Goal: Navigation & Orientation: Find specific page/section

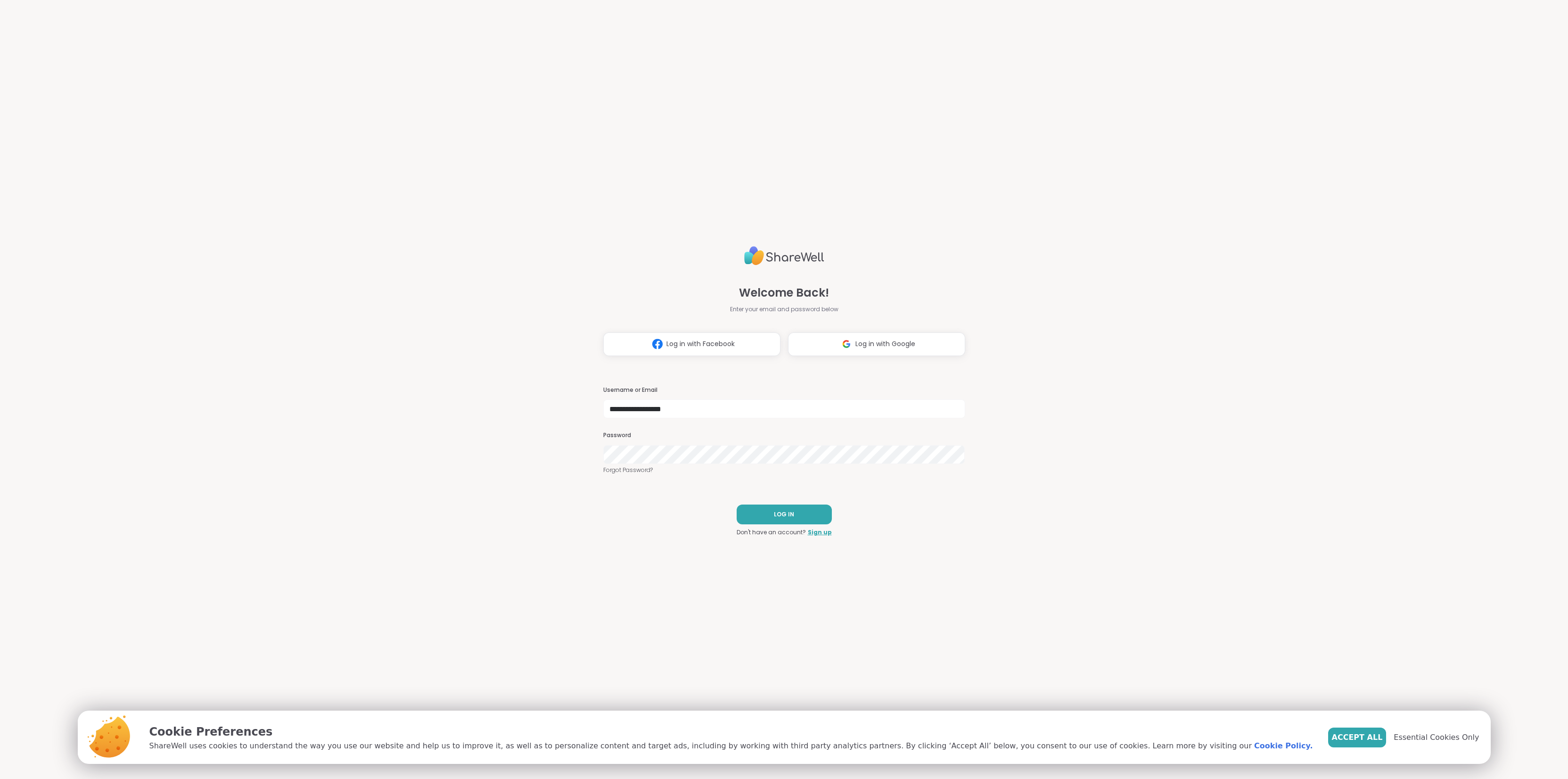
click at [782, 520] on button "LOG IN" at bounding box center [784, 514] width 95 height 20
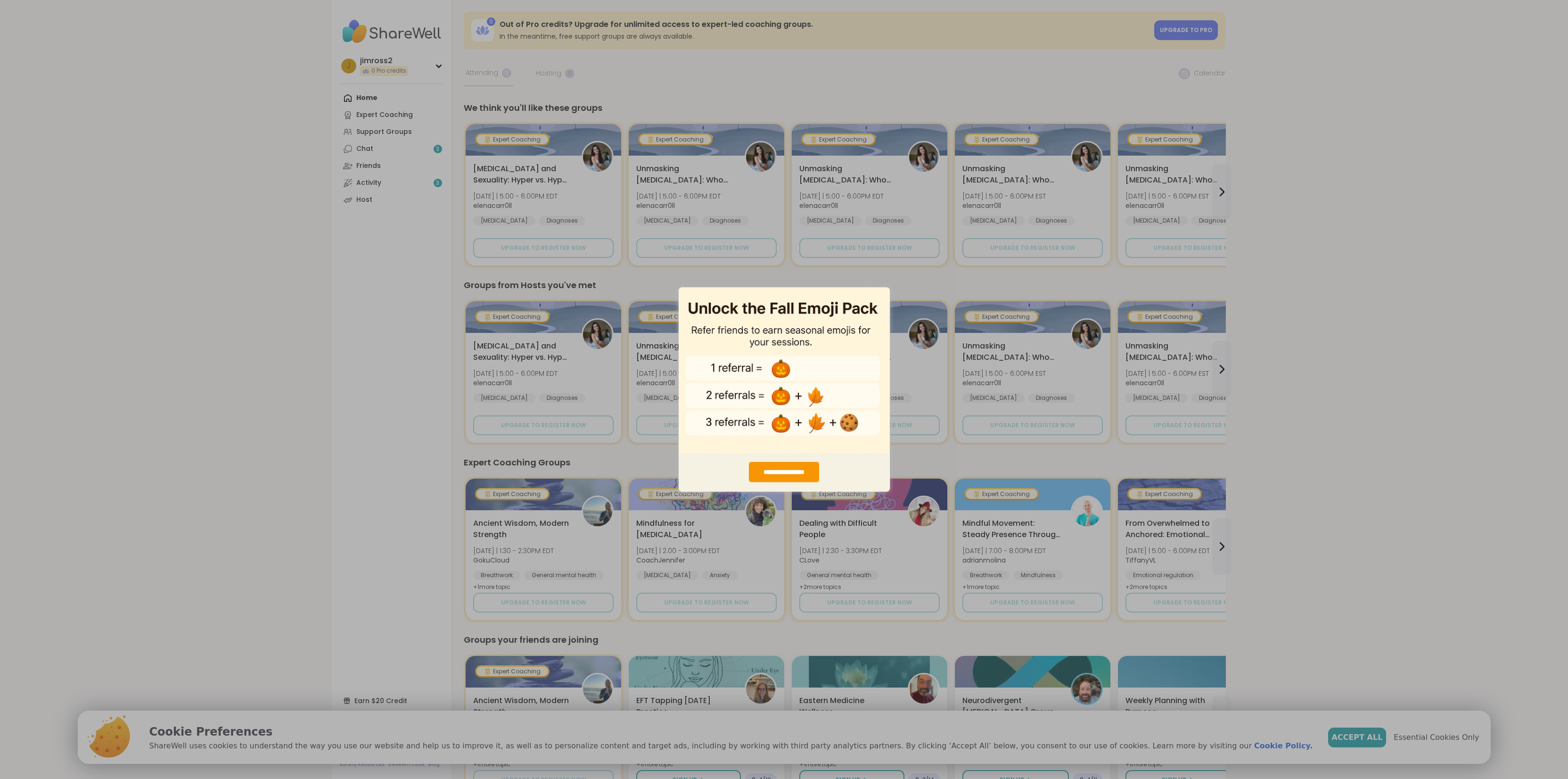
click at [502, 245] on div "**********" at bounding box center [784, 389] width 1568 height 779
click at [782, 473] on div "**********" at bounding box center [783, 472] width 70 height 20
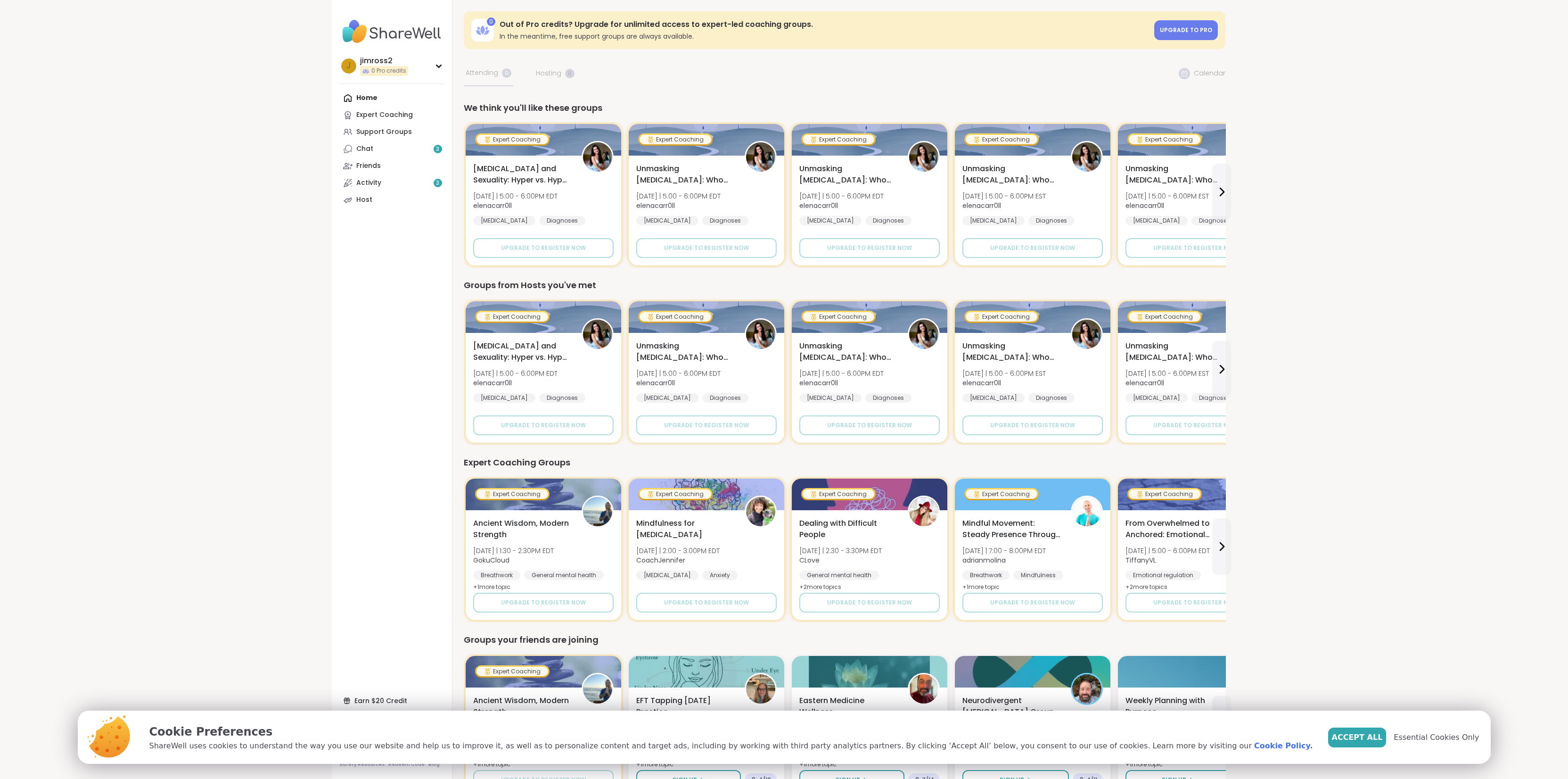
click at [406, 261] on nav "j jimross2 0 Pro credits Profile Membership Settings Help Home Expert Coaching …" at bounding box center [392, 389] width 121 height 779
click at [365, 97] on div "Home Expert Coaching Support Groups Chat 3 Friends Activity 3 Host" at bounding box center [391, 149] width 105 height 119
click at [371, 93] on div "Home Expert Coaching Support Groups Chat 3 Friends Activity 3 Host" at bounding box center [391, 149] width 105 height 119
click at [401, 151] on link "Chat 3" at bounding box center [391, 149] width 105 height 17
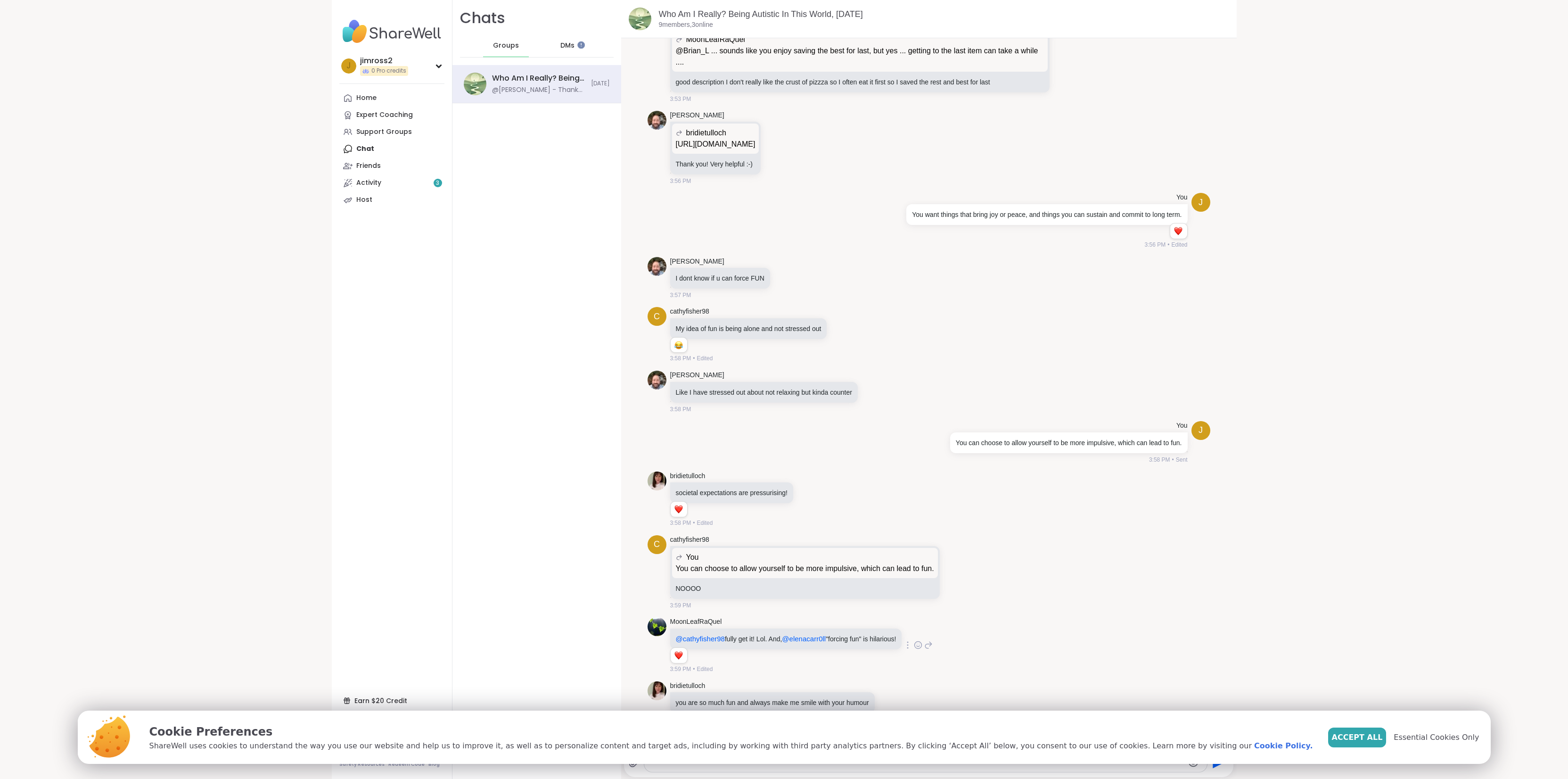
scroll to position [4359, 0]
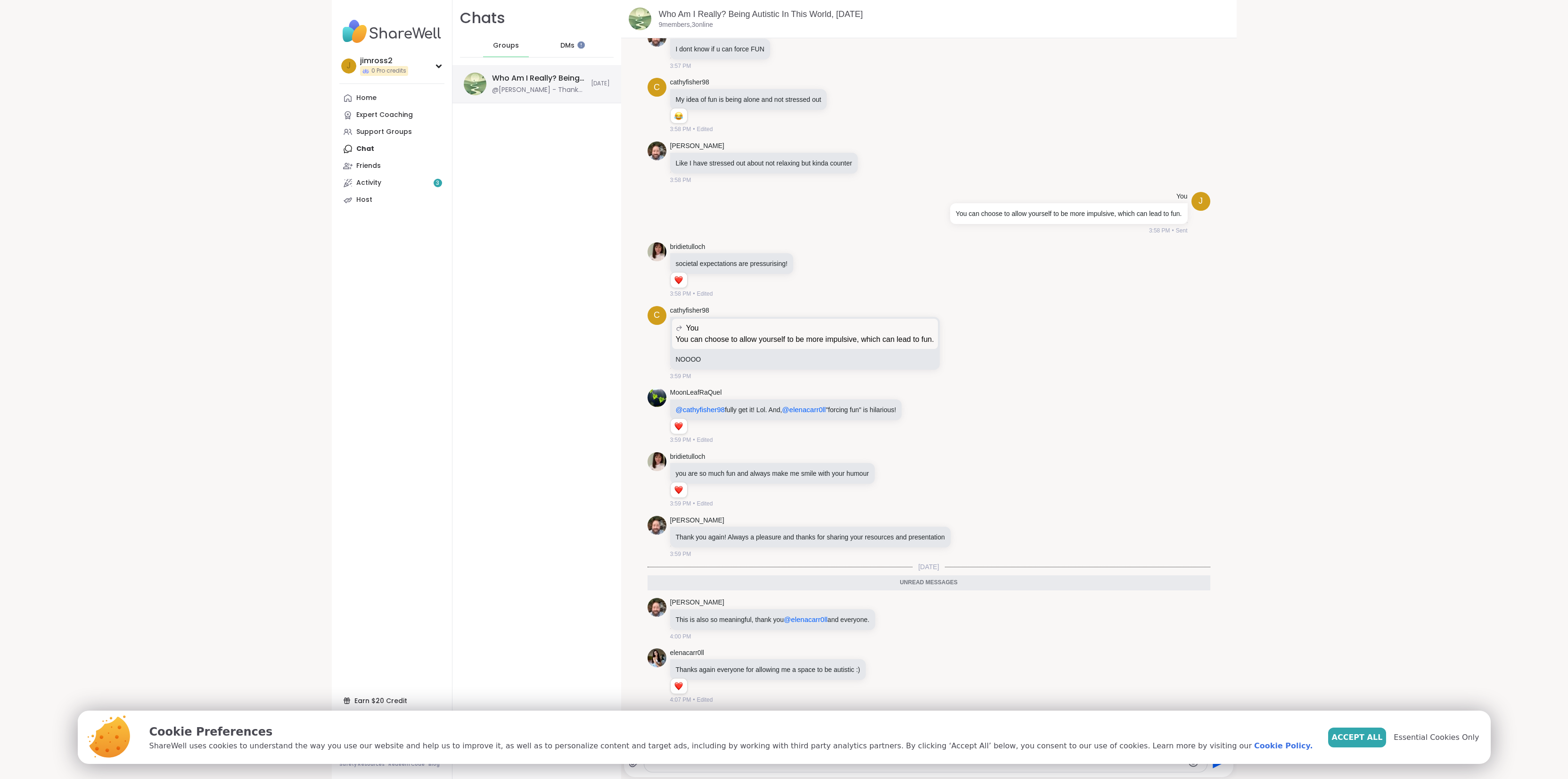
click at [501, 88] on div "@[PERSON_NAME] - Thank you for always making us feel so welcome and supported. …" at bounding box center [538, 90] width 93 height 9
click at [1317, 100] on div "jimross2 0 Pro credits j jimross2 0 Pro credits Profile Membership Settings Hel…" at bounding box center [784, 389] width 1568 height 779
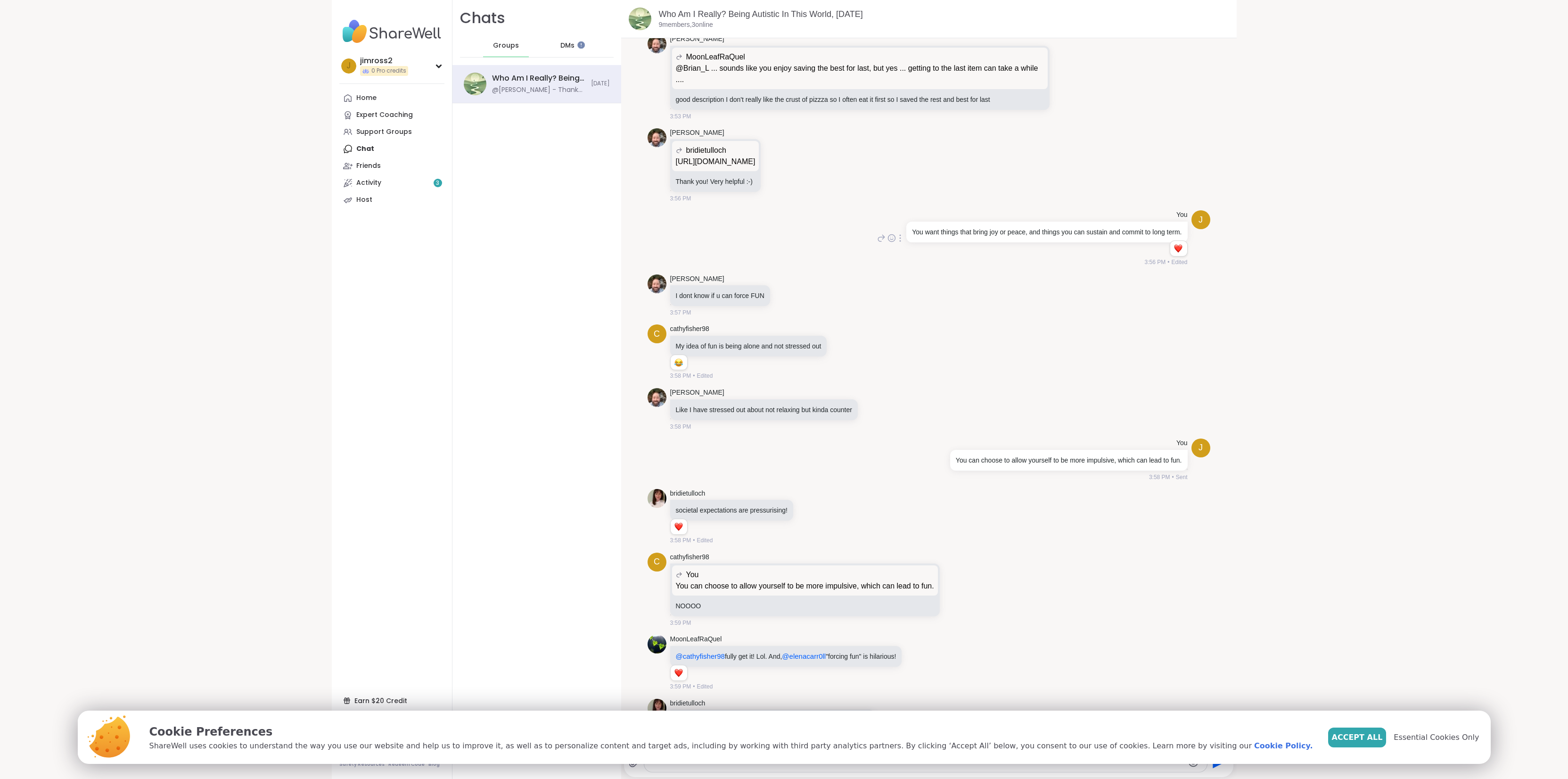
scroll to position [3753, 0]
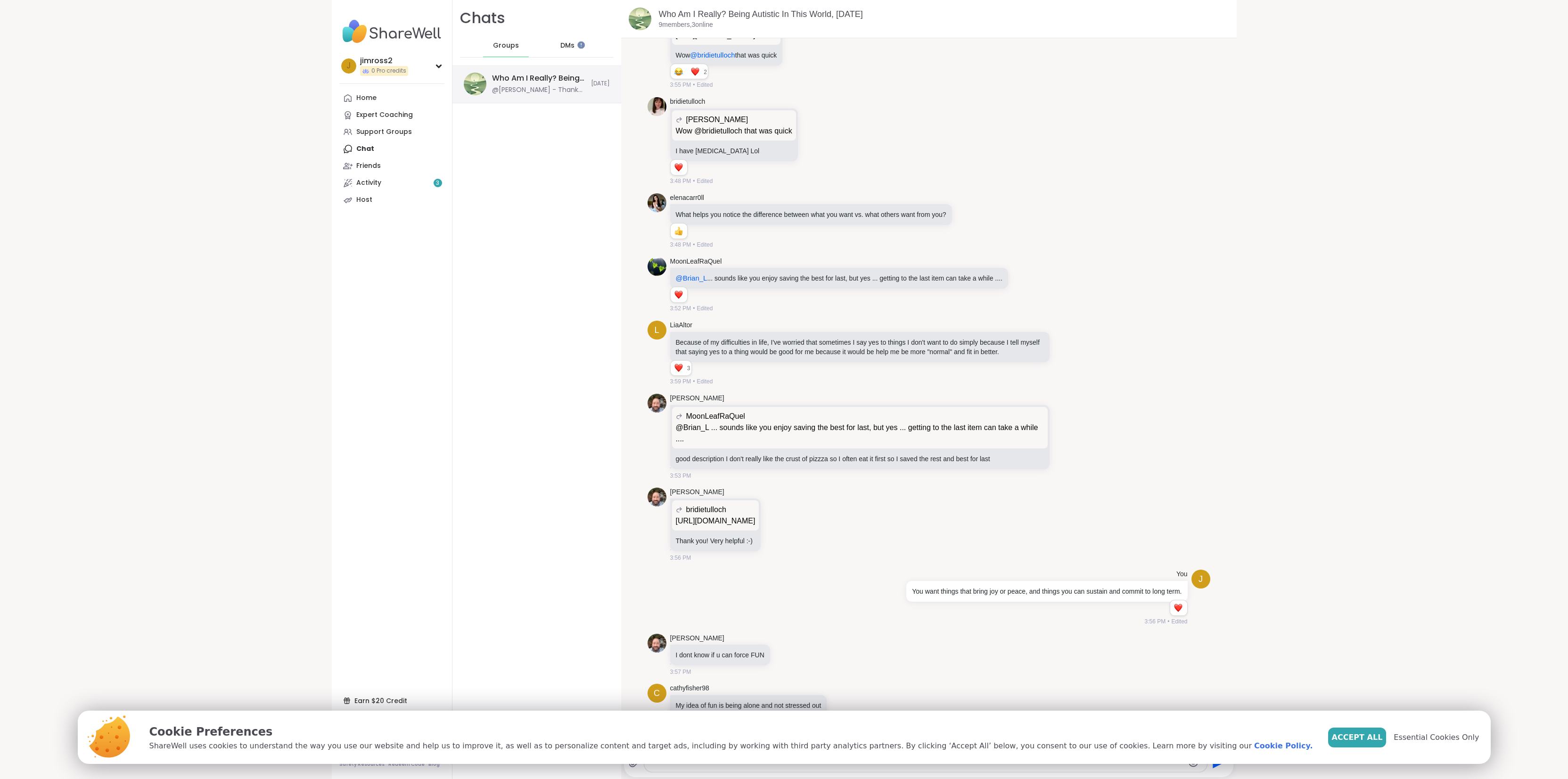
click at [530, 86] on div "@[PERSON_NAME] - Thank you for always making us feel so welcome and supported. …" at bounding box center [538, 90] width 93 height 9
click at [1332, 736] on span "Accept All" at bounding box center [1357, 738] width 51 height 12
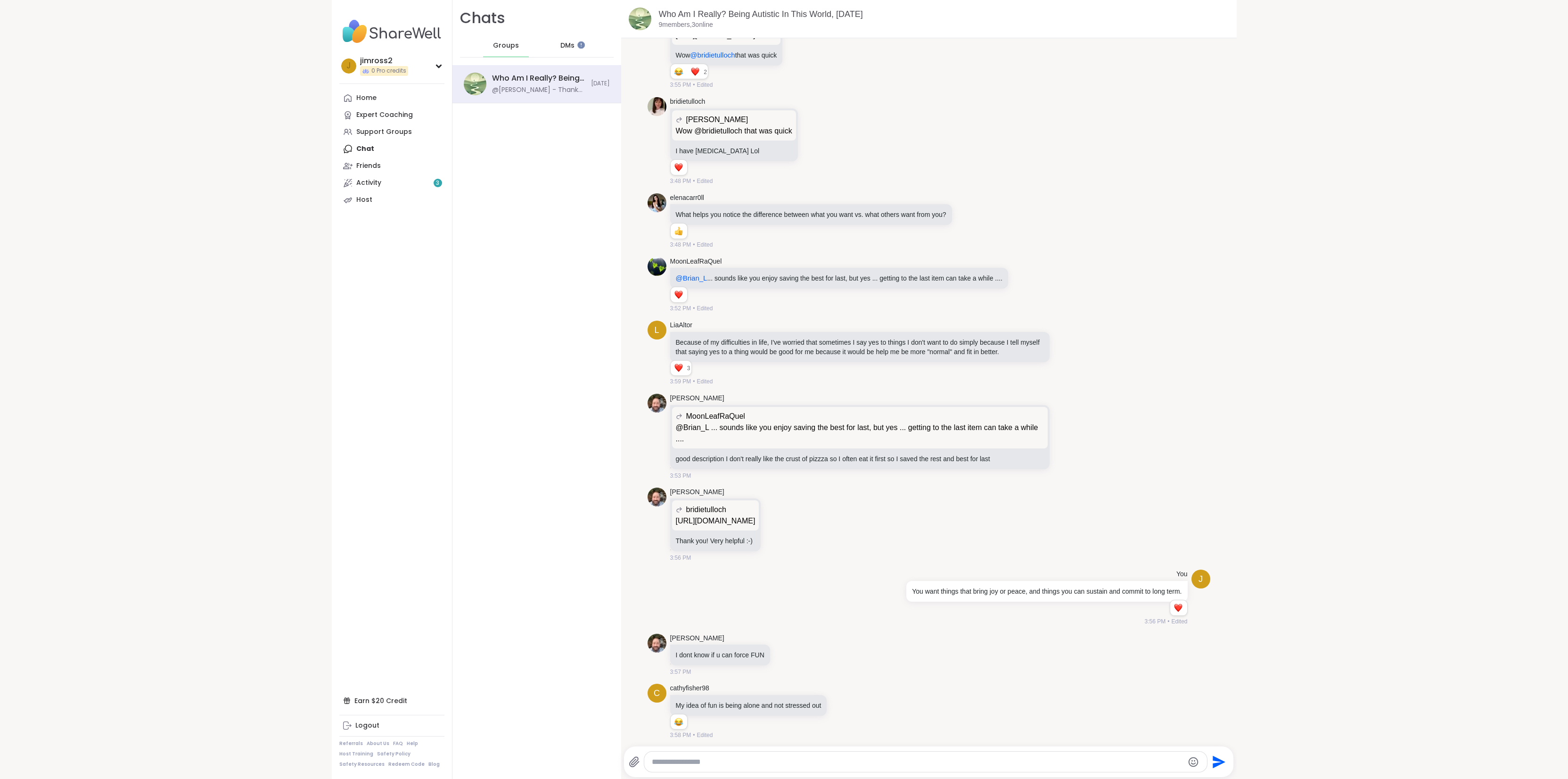
click at [496, 48] on span "Groups" at bounding box center [506, 45] width 26 height 9
click at [371, 94] on div "Home" at bounding box center [366, 97] width 20 height 9
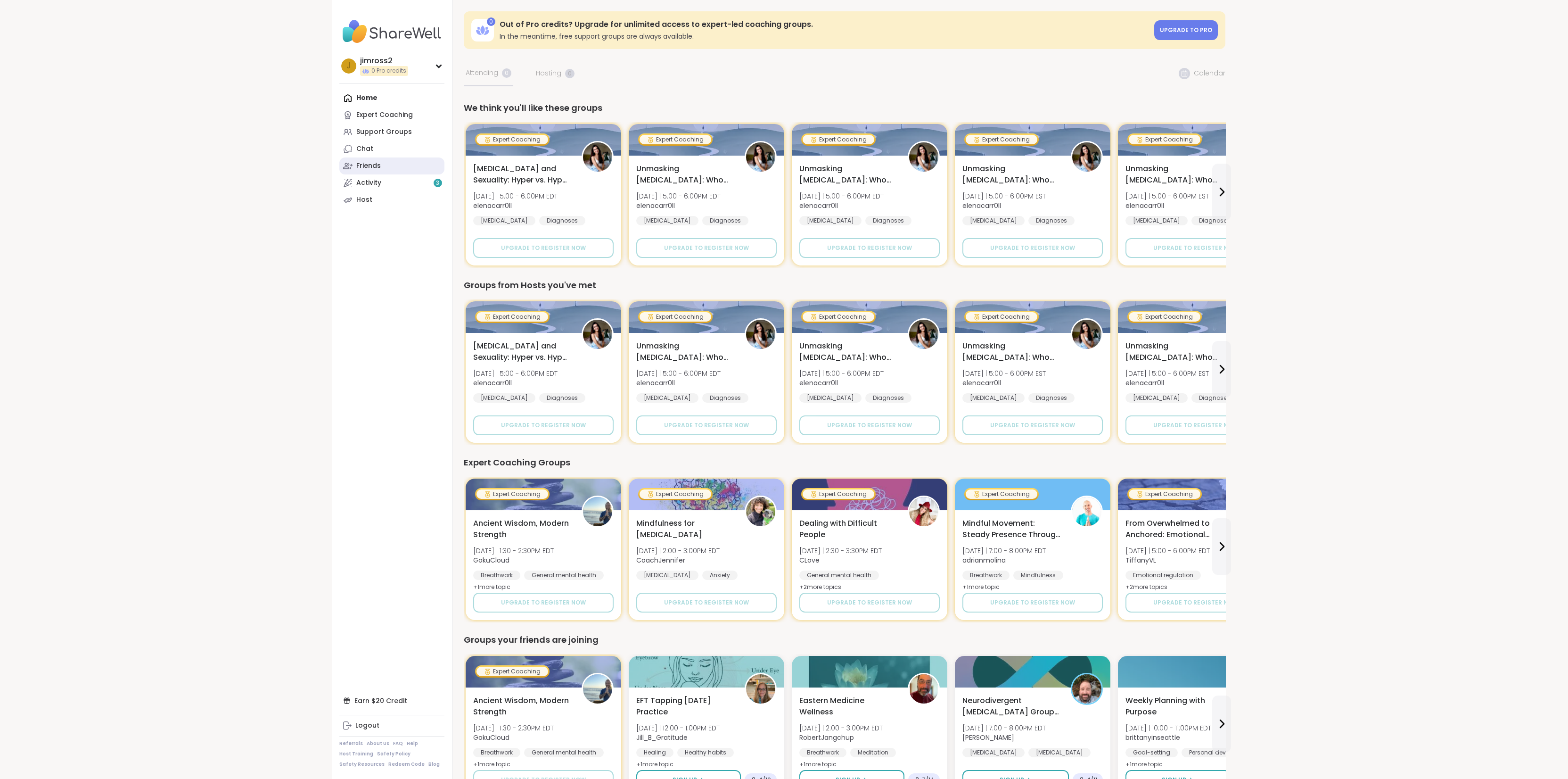
click at [372, 160] on link "Friends" at bounding box center [391, 166] width 105 height 17
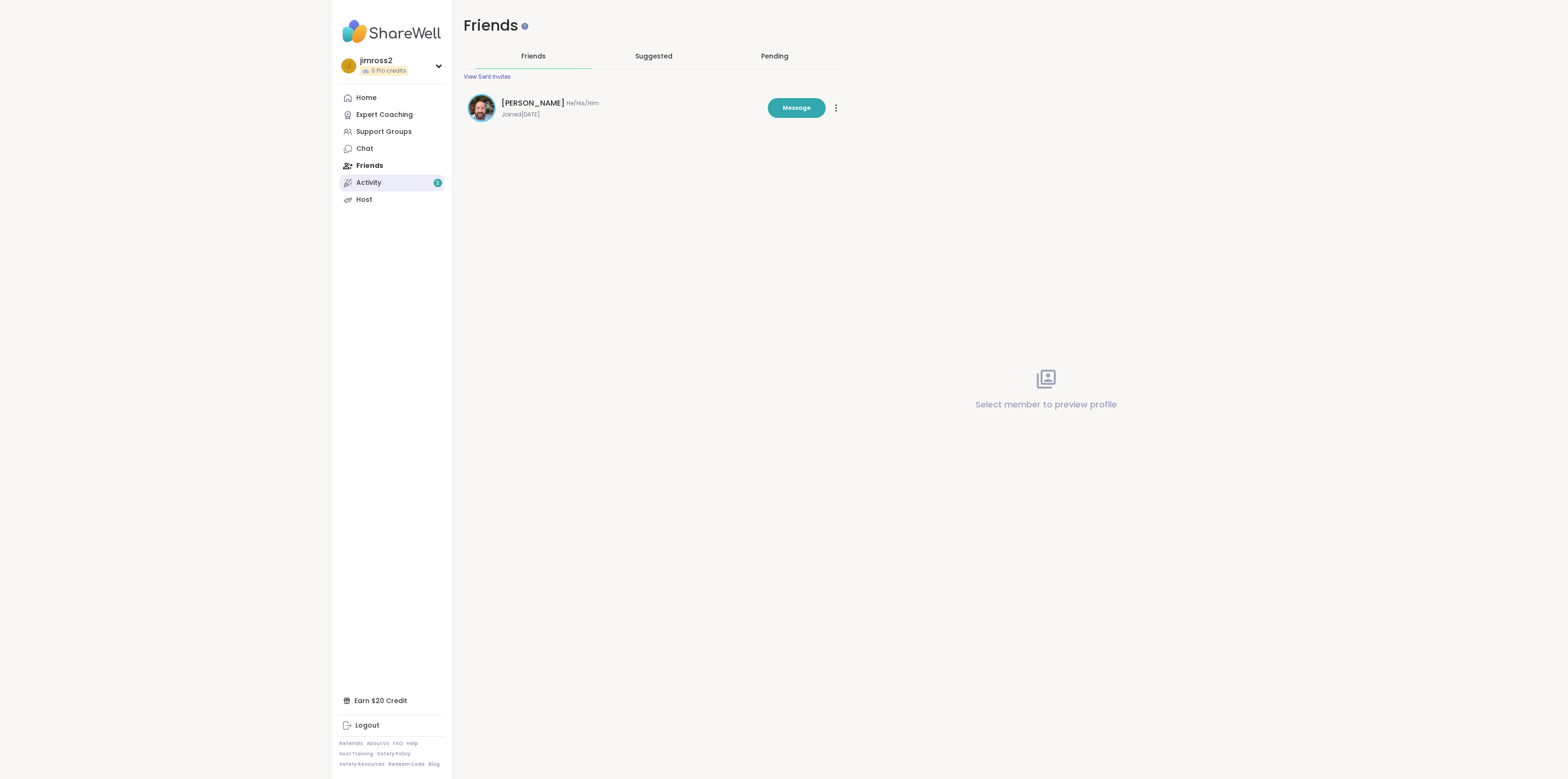
click at [371, 182] on div "Activity 3" at bounding box center [368, 183] width 25 height 9
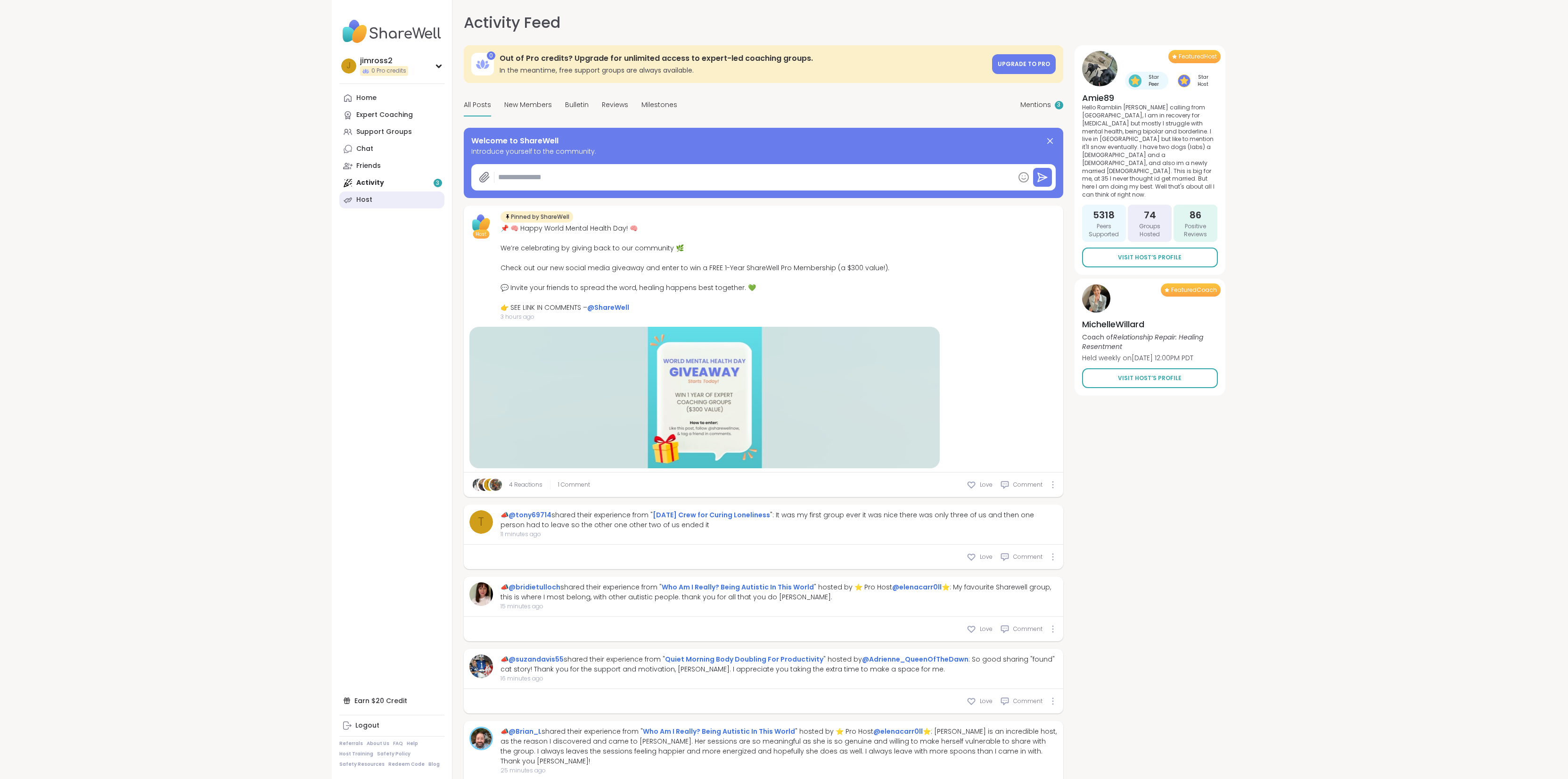
click at [363, 197] on div "Host" at bounding box center [364, 200] width 16 height 9
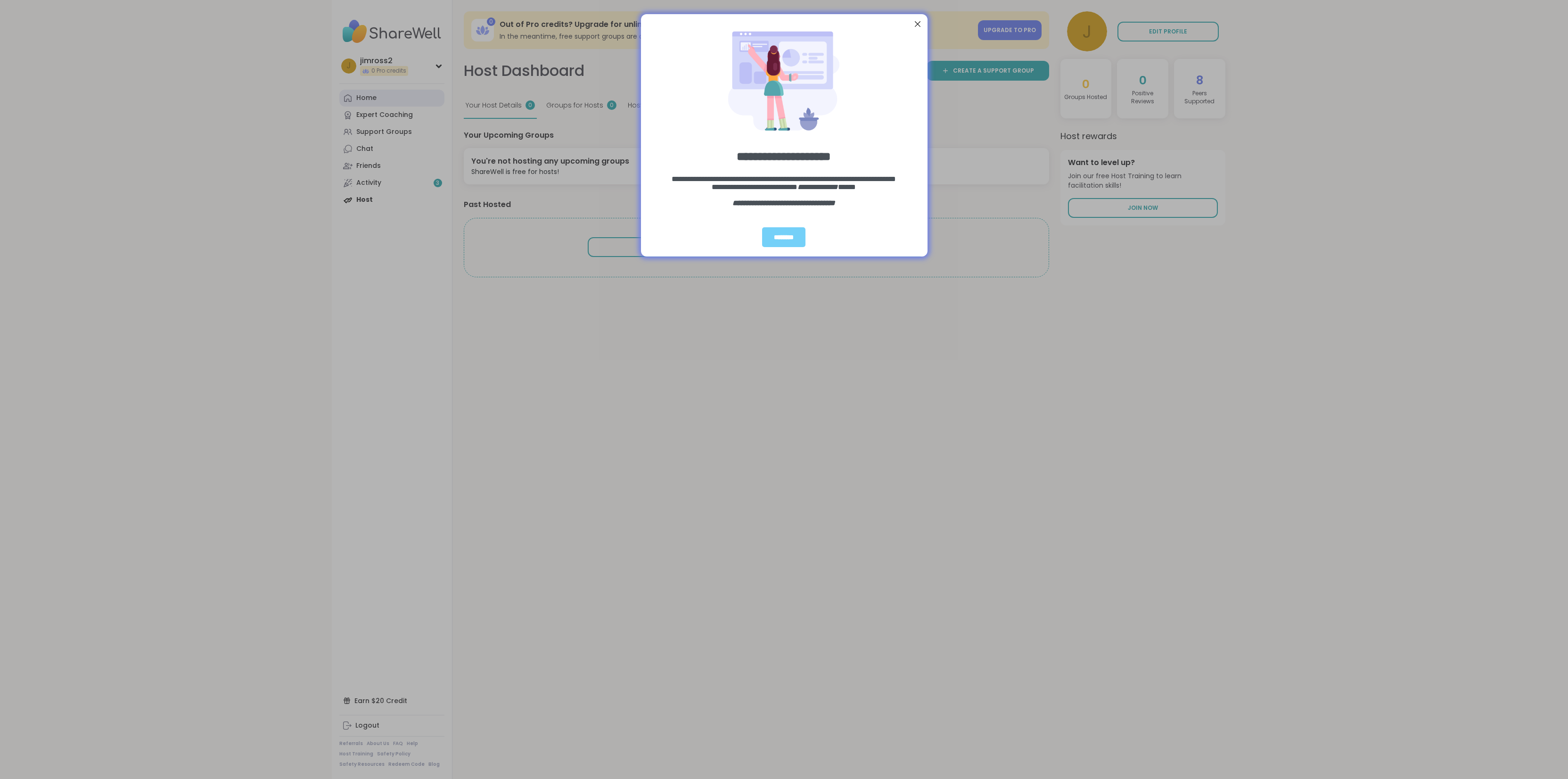
click at [368, 100] on div "**********" at bounding box center [784, 389] width 1568 height 779
click at [919, 22] on div "Close Step" at bounding box center [917, 24] width 12 height 12
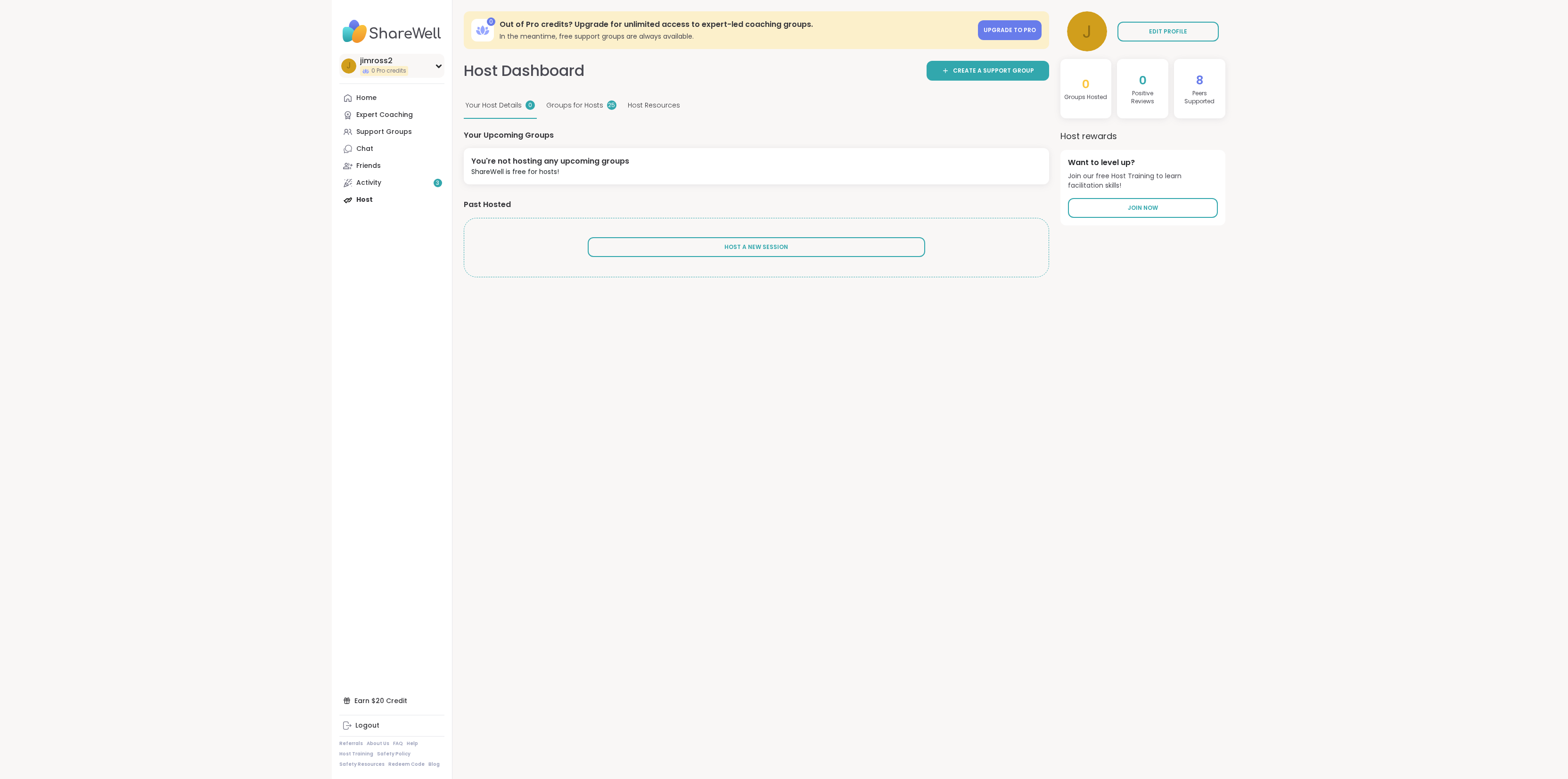
click at [377, 61] on div "jimross2" at bounding box center [384, 60] width 48 height 10
click at [388, 29] on img at bounding box center [391, 32] width 105 height 33
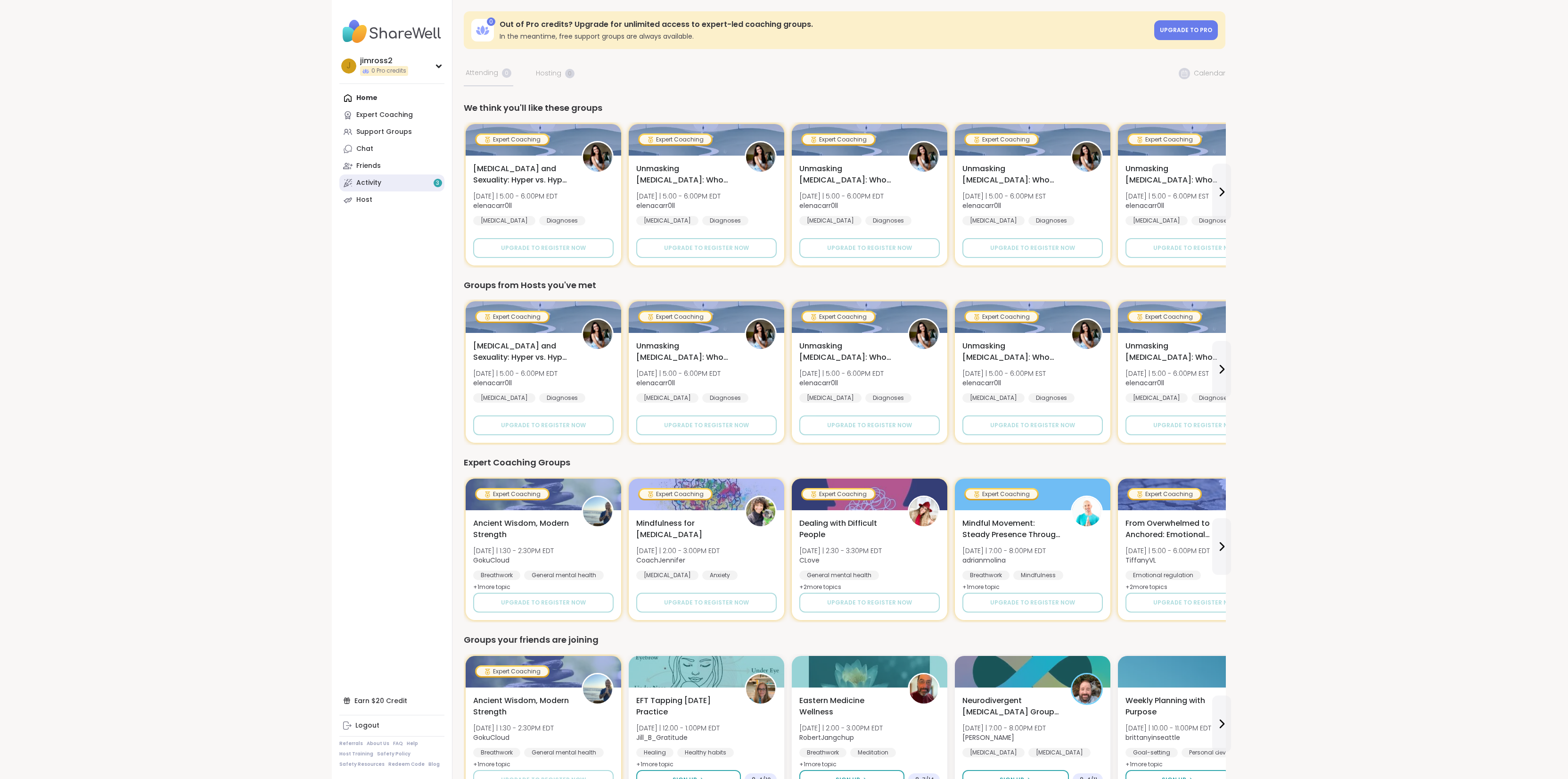
click at [365, 183] on div "Activity 3" at bounding box center [368, 183] width 25 height 9
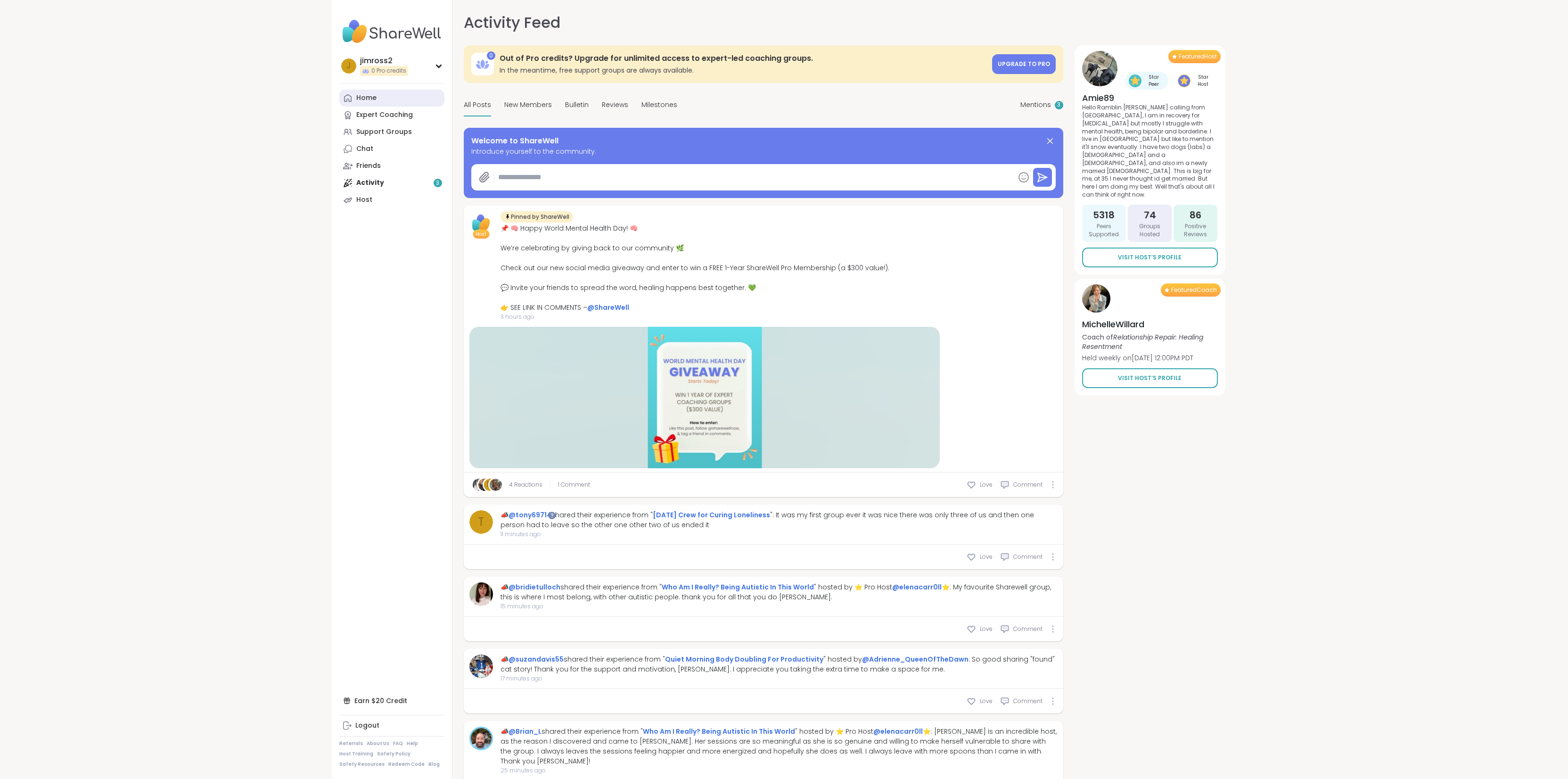
click at [360, 100] on div "Home" at bounding box center [366, 97] width 20 height 9
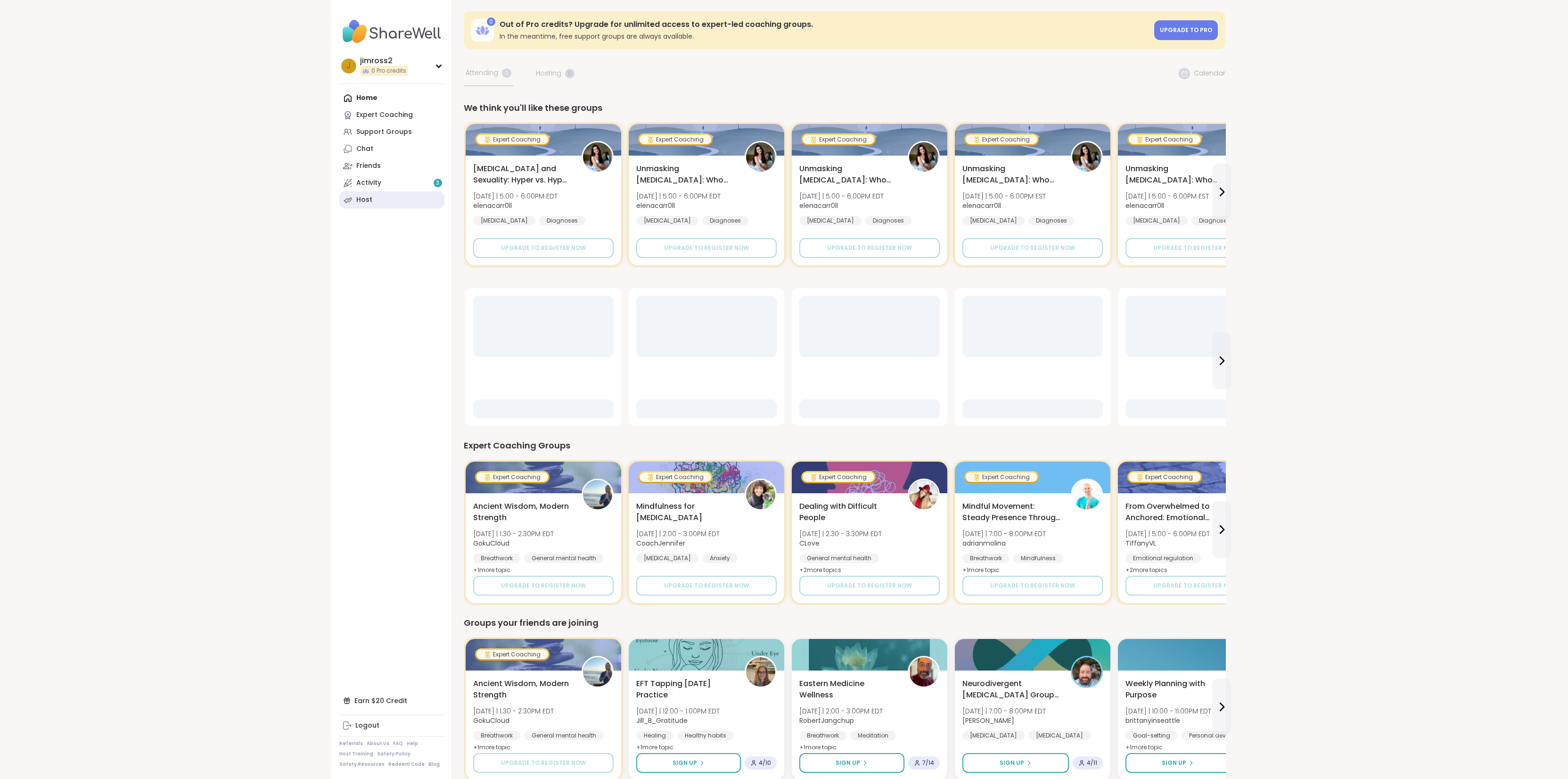
click at [357, 197] on div "Host" at bounding box center [364, 200] width 16 height 9
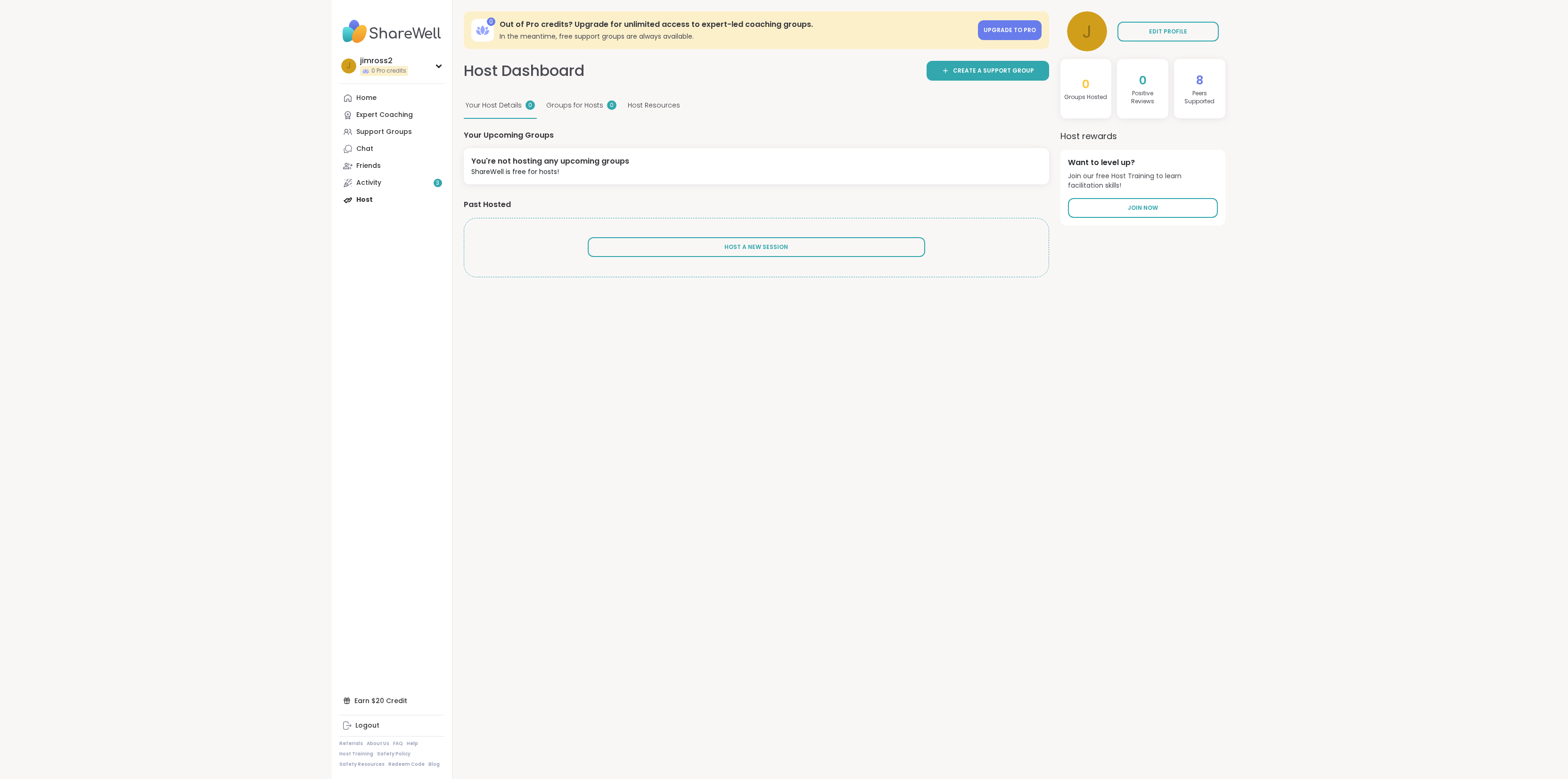
click at [366, 185] on div "Activity 3" at bounding box center [368, 183] width 25 height 9
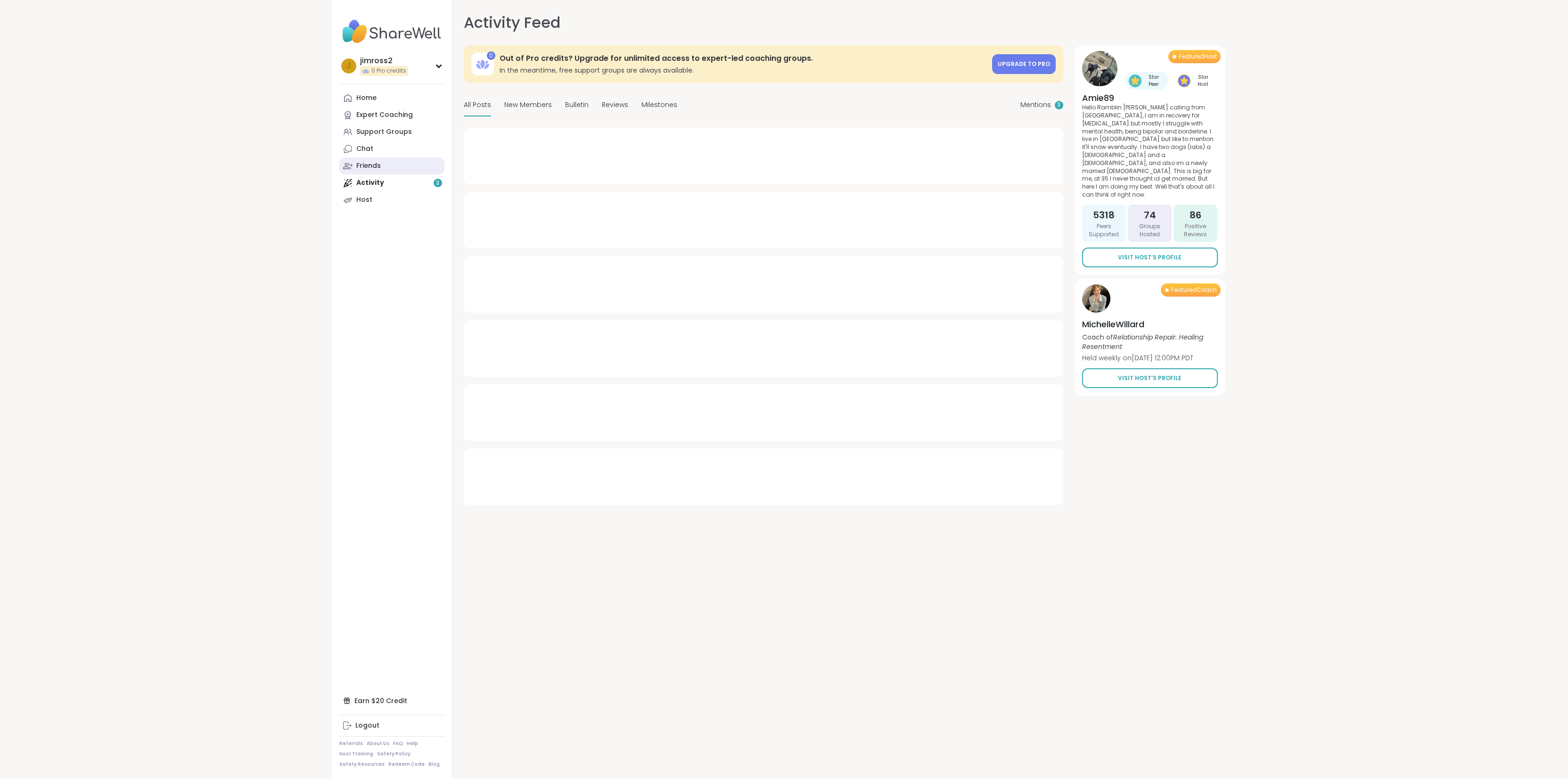
type textarea "*"
click at [374, 169] on div "Friends" at bounding box center [368, 166] width 24 height 9
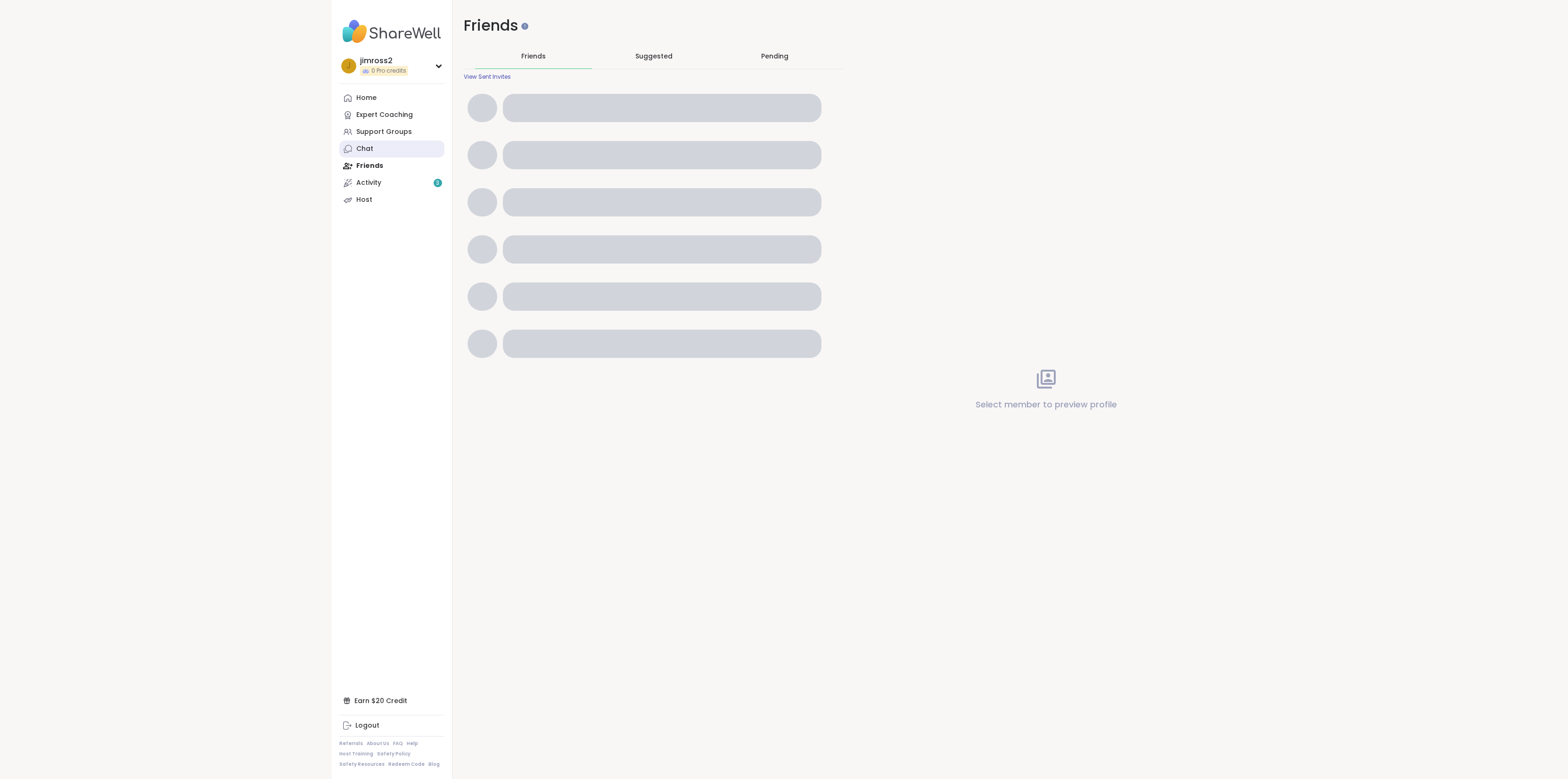
click at [383, 151] on link "Chat" at bounding box center [391, 149] width 105 height 17
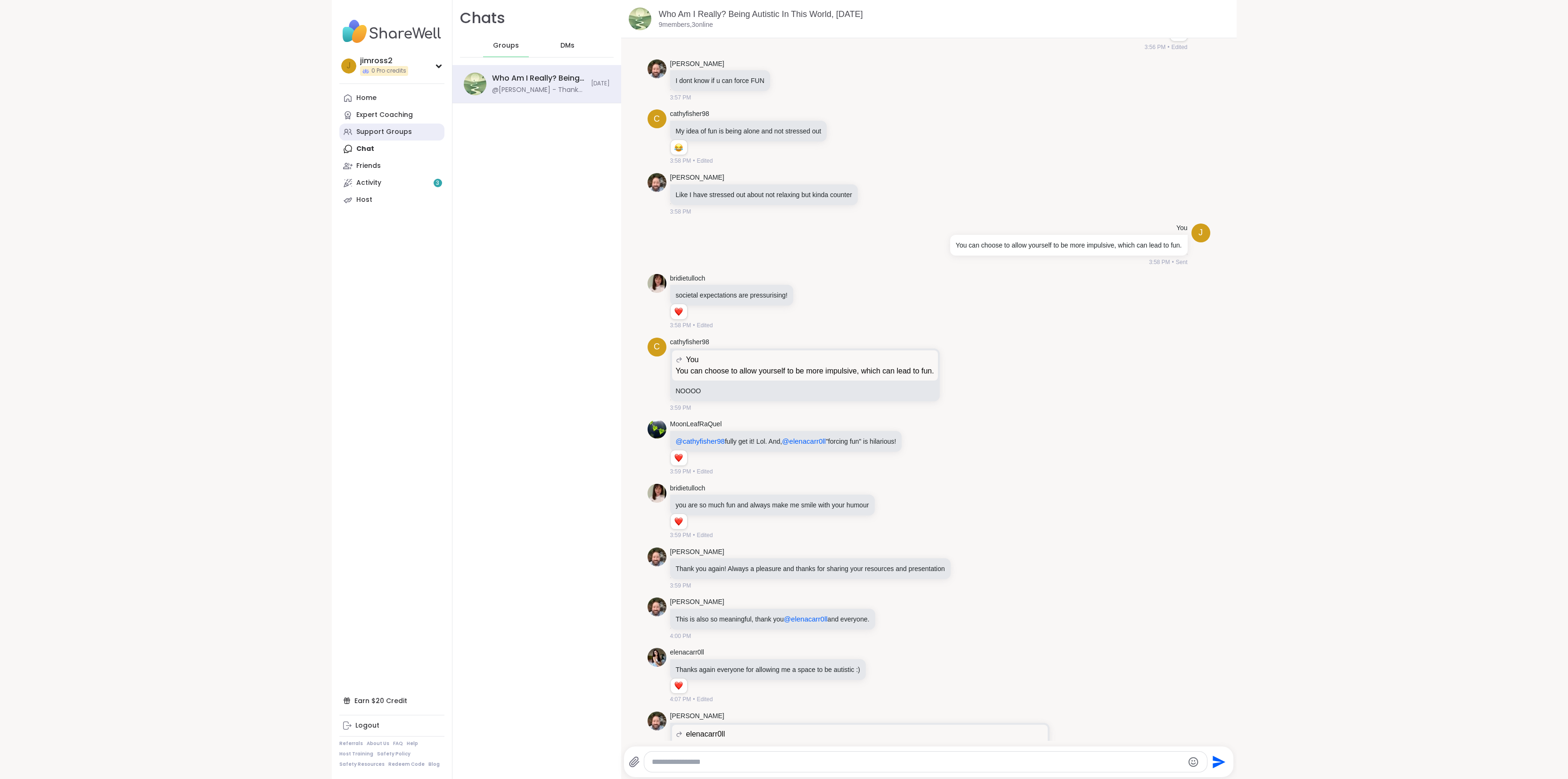
click at [379, 133] on div "Support Groups" at bounding box center [383, 132] width 55 height 9
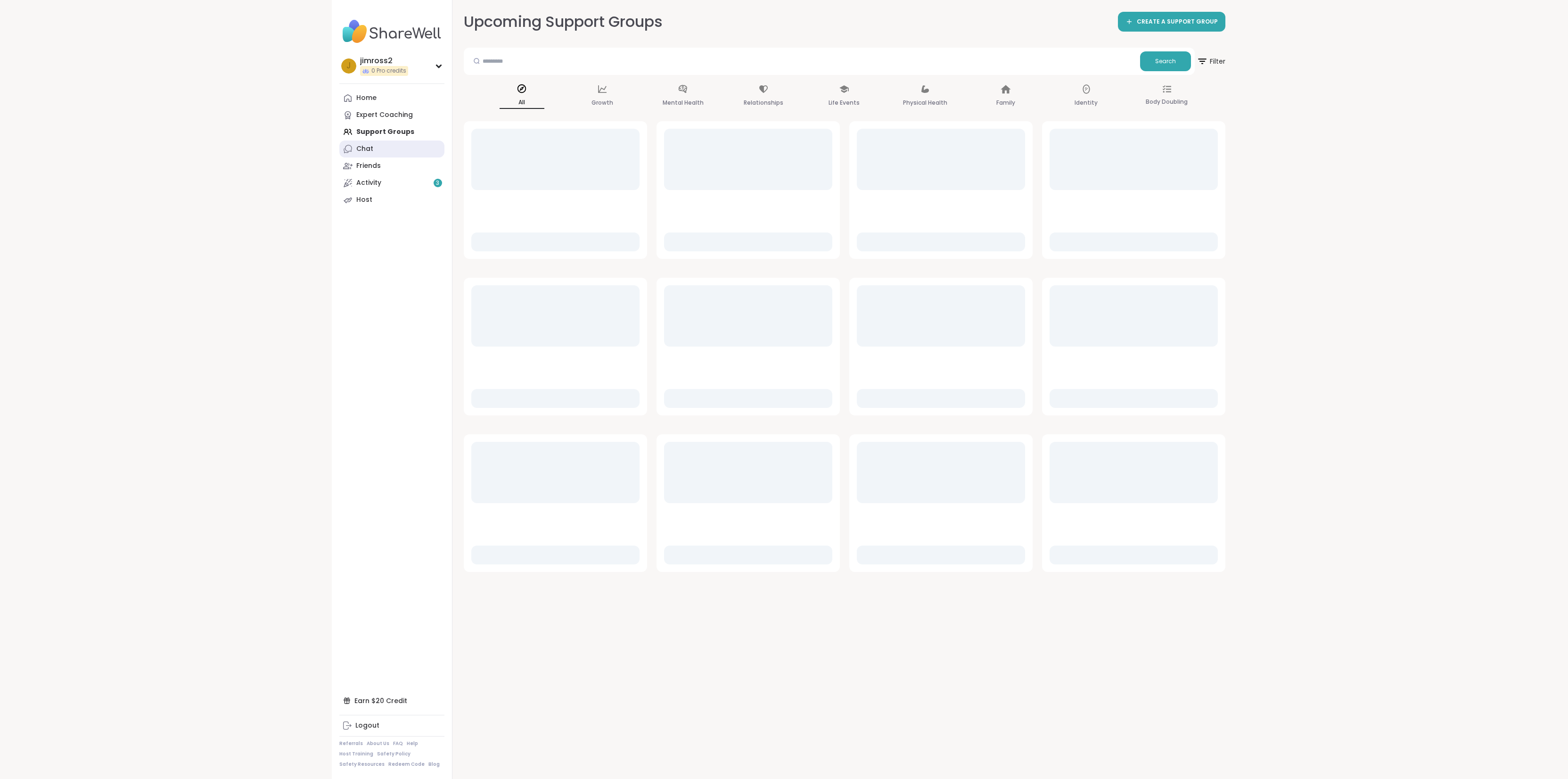
click at [380, 146] on link "Chat" at bounding box center [391, 149] width 105 height 17
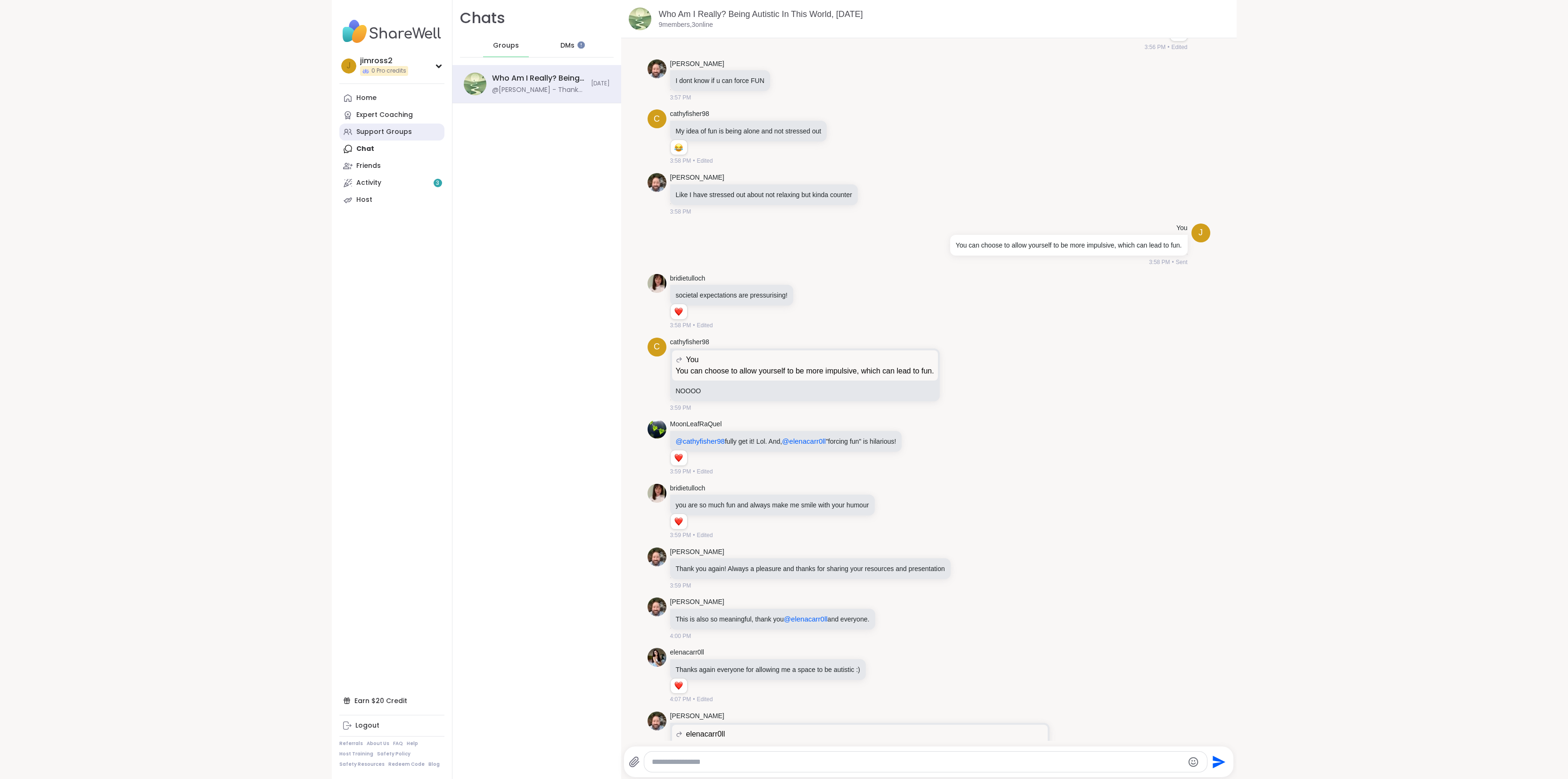
click at [380, 125] on link "Support Groups" at bounding box center [391, 132] width 105 height 17
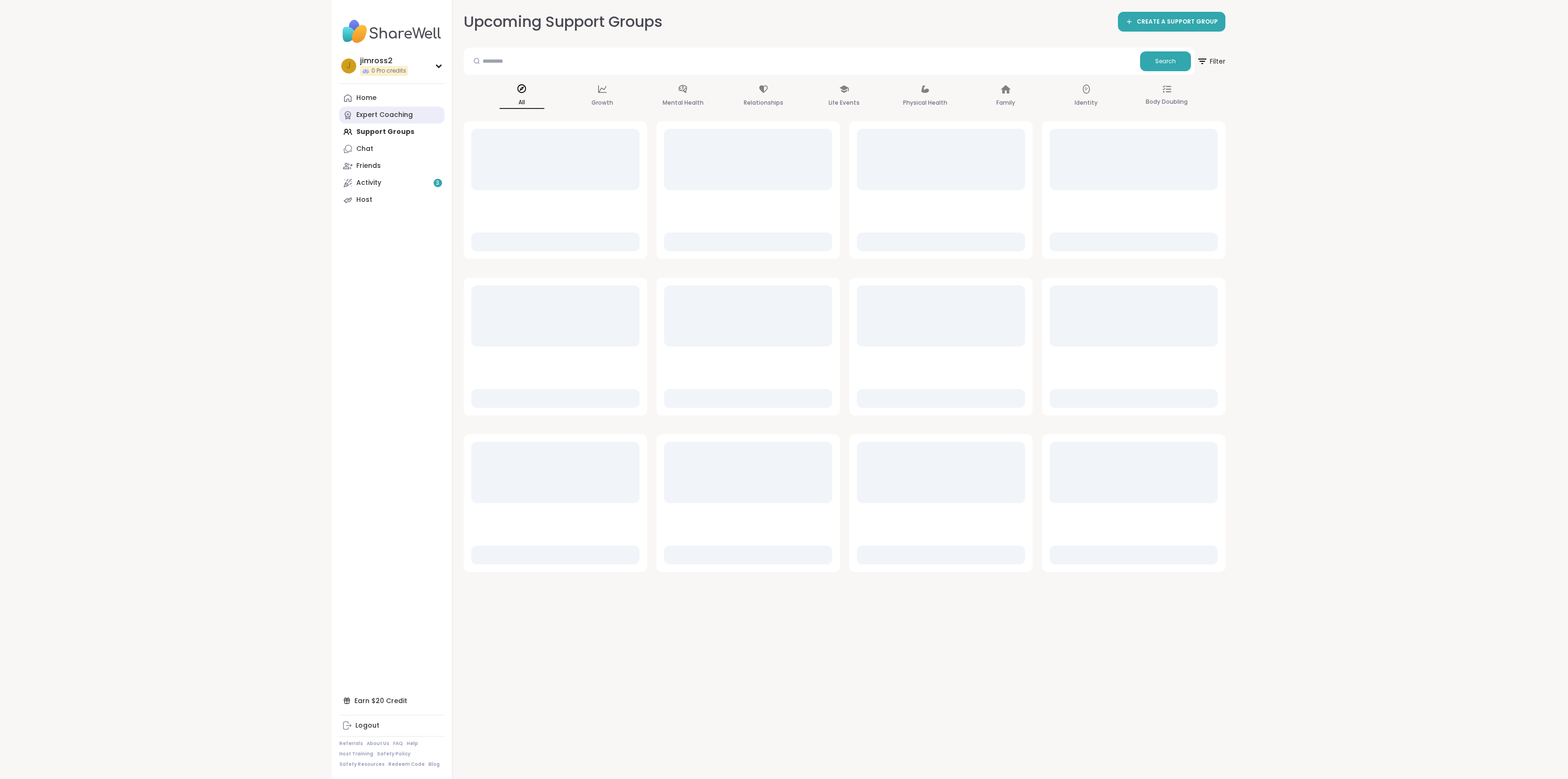
click at [387, 114] on div "Expert Coaching" at bounding box center [384, 115] width 57 height 9
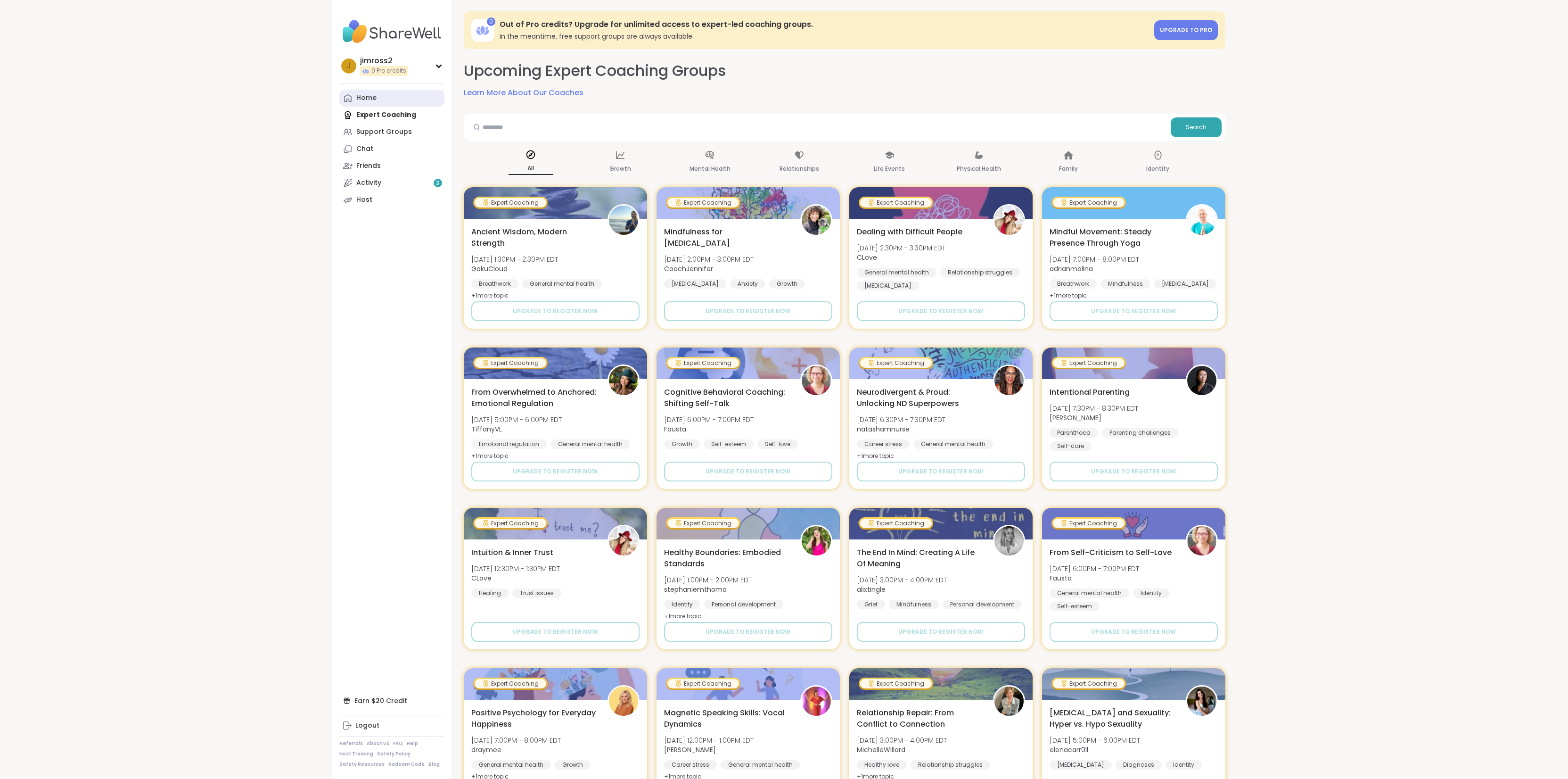
click at [390, 101] on link "Home" at bounding box center [391, 98] width 105 height 17
